Goal: Check status: Check status

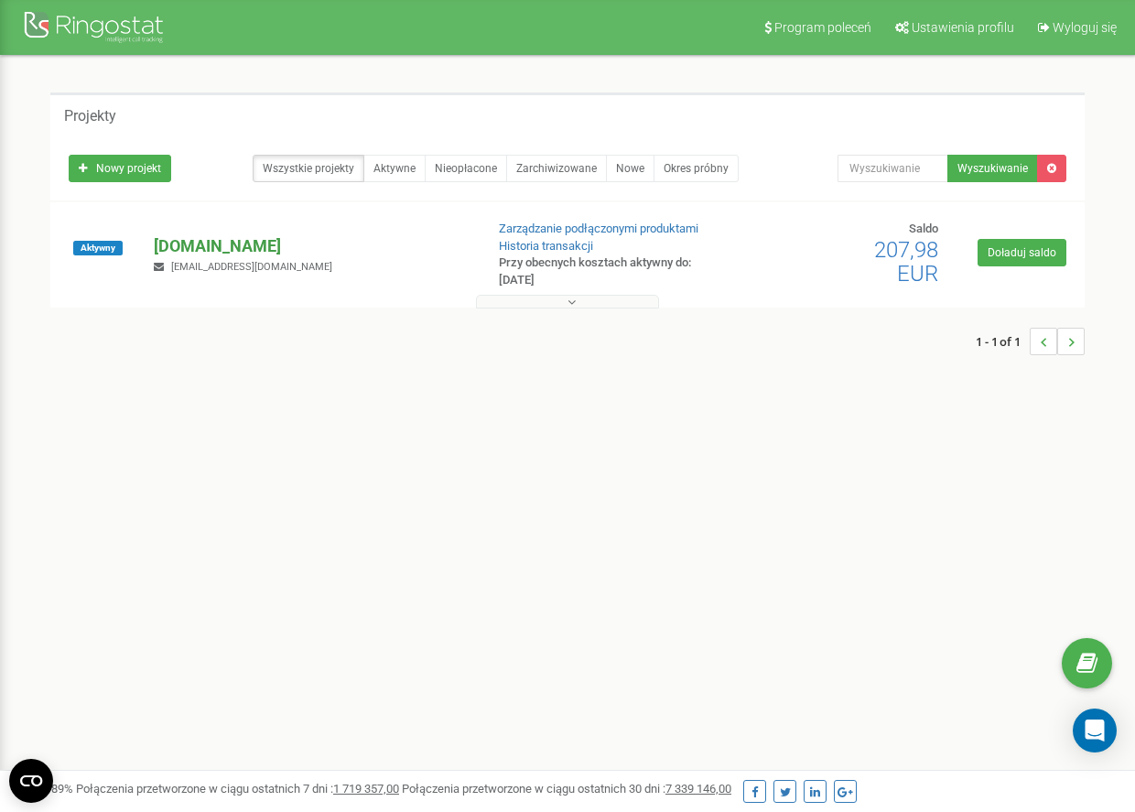
click at [178, 251] on p "[DOMAIN_NAME]" at bounding box center [311, 246] width 314 height 24
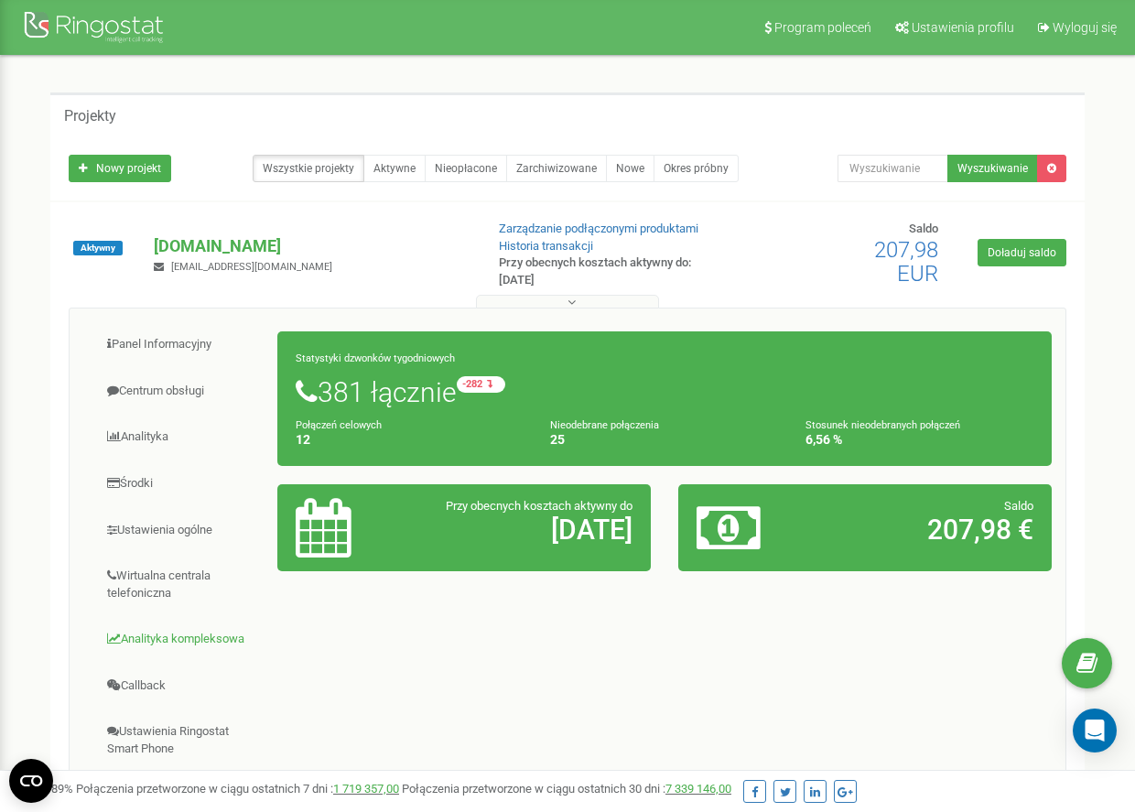
scroll to position [11, 0]
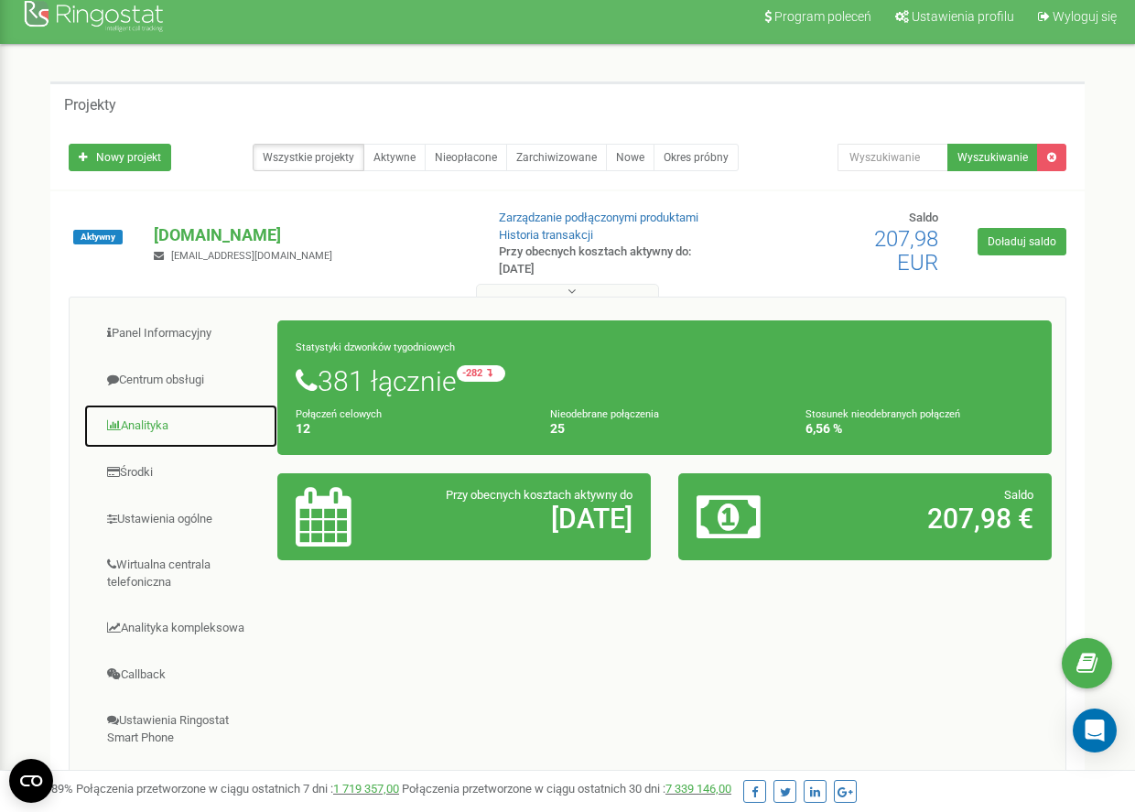
click at [157, 418] on link "Analityka" at bounding box center [180, 426] width 195 height 45
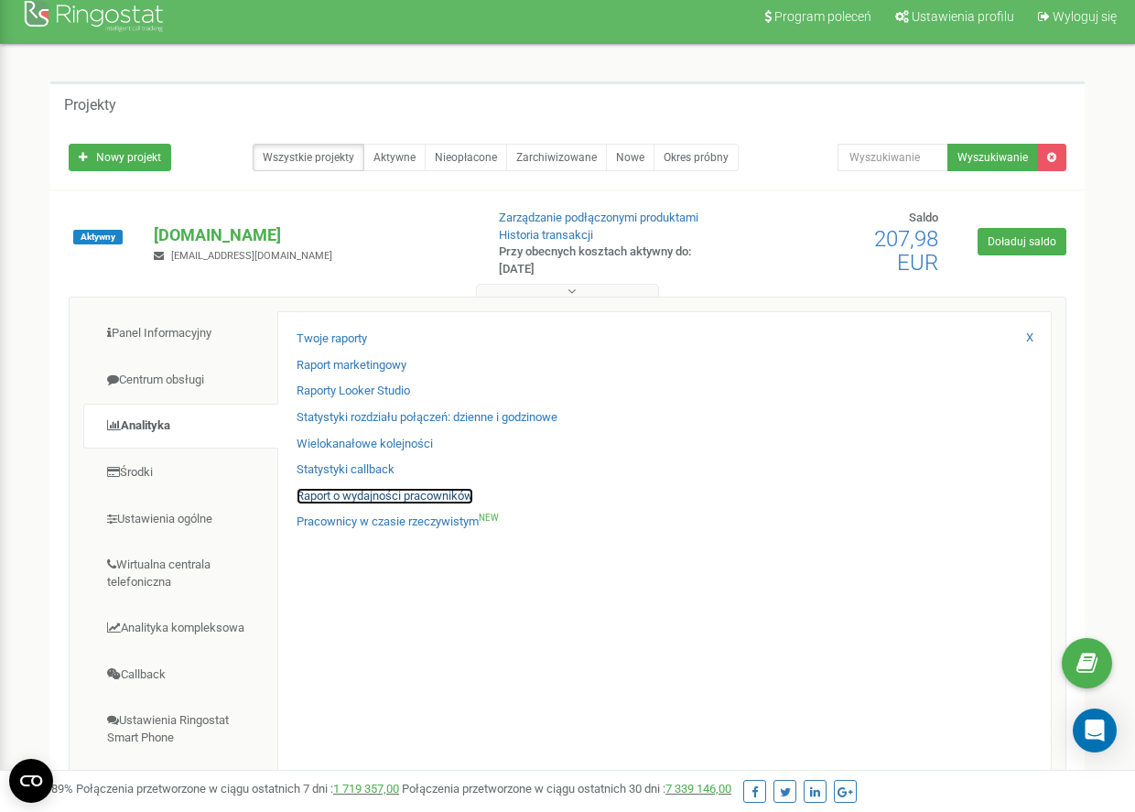
click at [341, 496] on link "Raport o wydajności pracowników" at bounding box center [385, 496] width 177 height 17
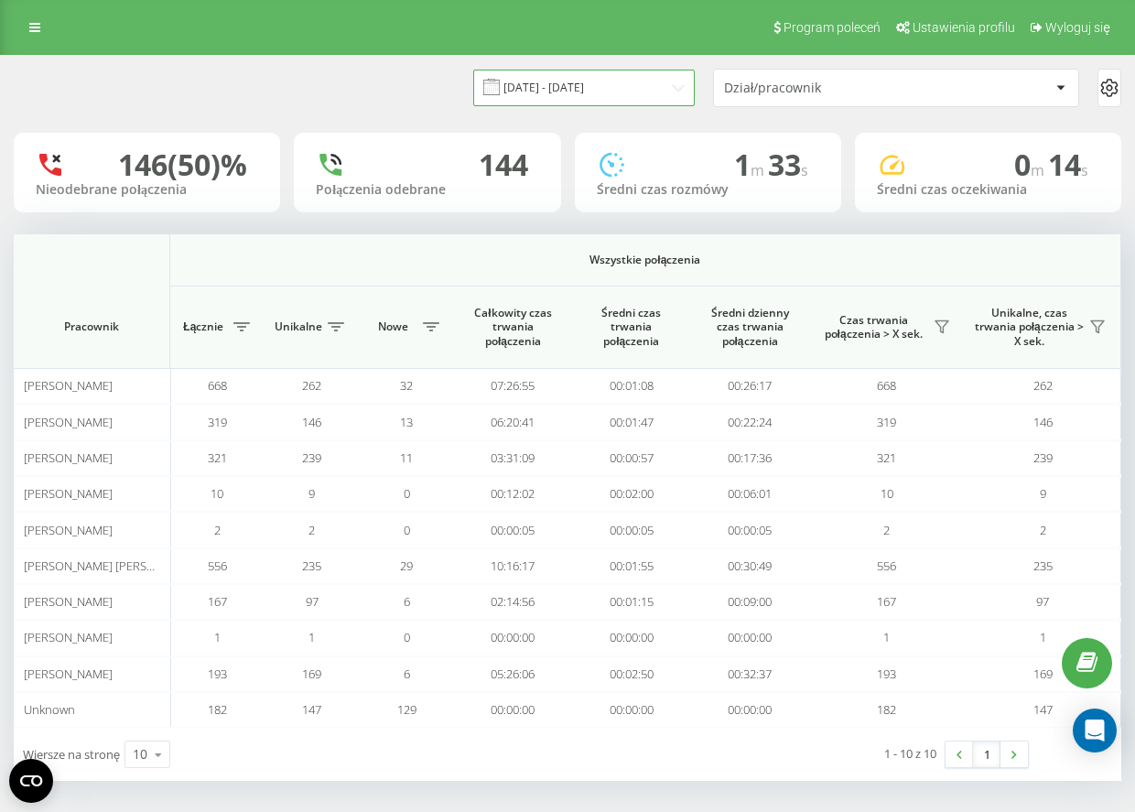
click at [582, 90] on input "[DATE] - [DATE]" at bounding box center [584, 88] width 222 height 36
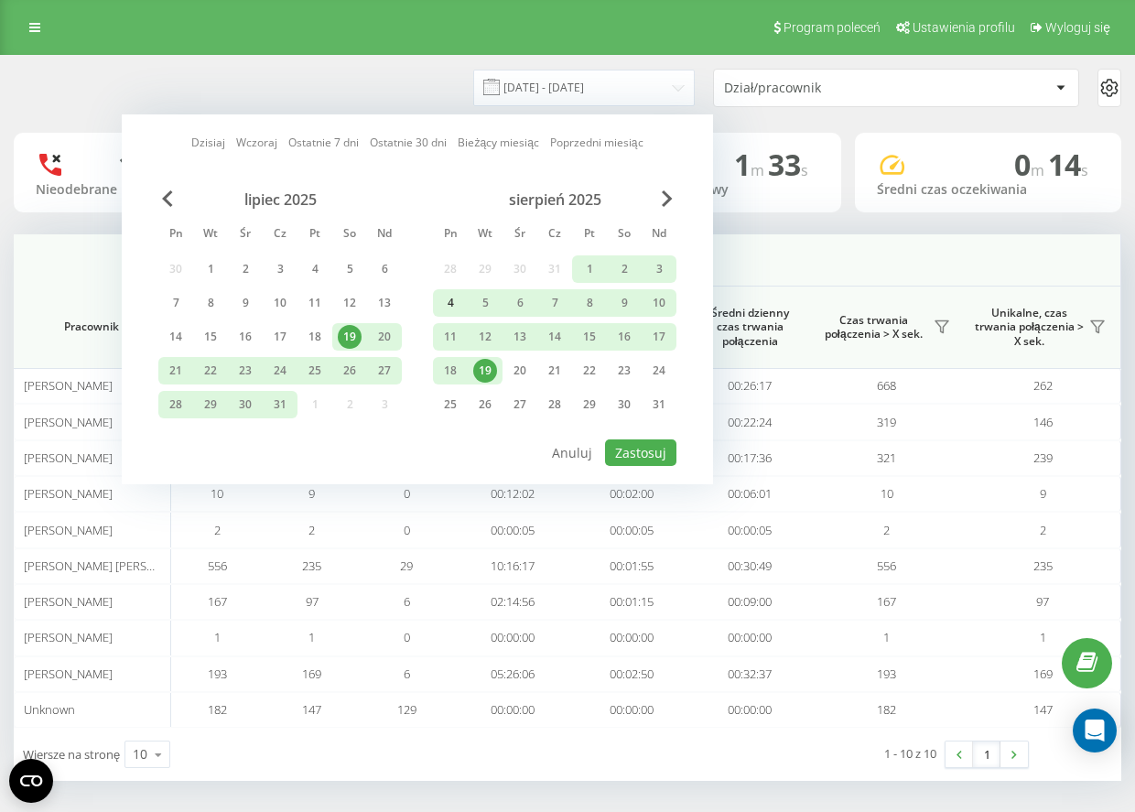
click at [447, 311] on div "4" at bounding box center [451, 303] width 24 height 24
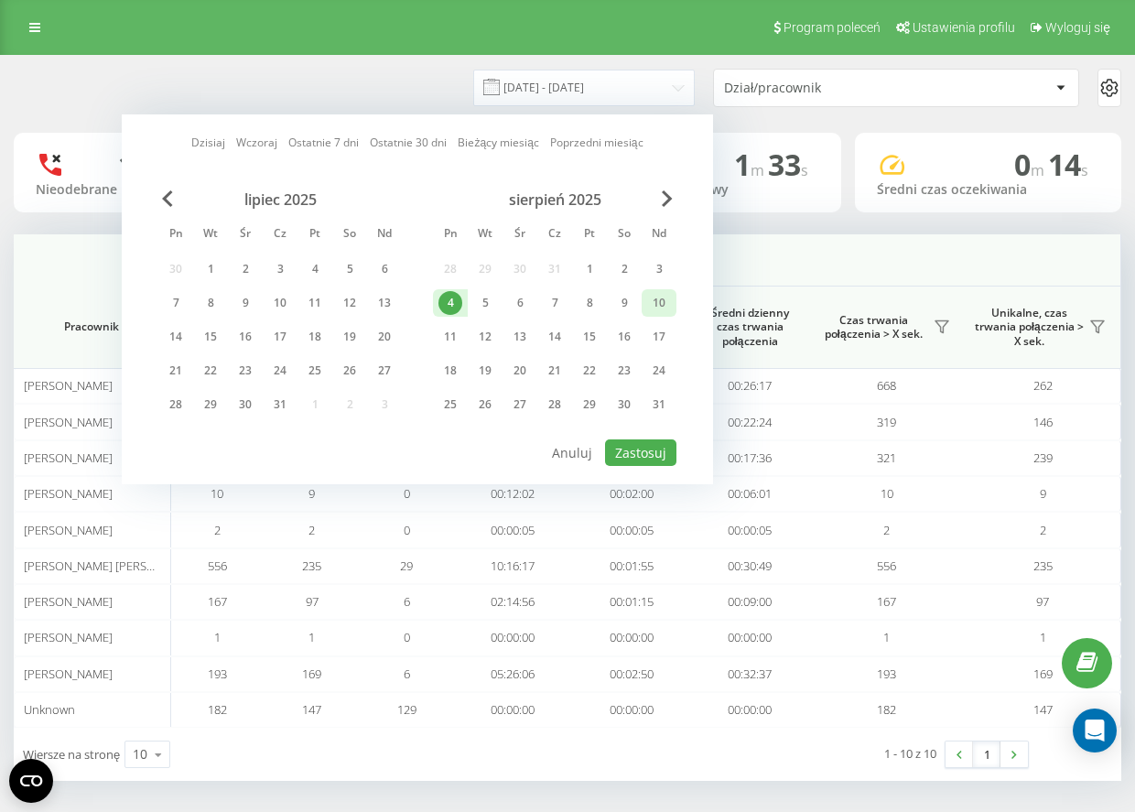
click at [655, 309] on div "10" at bounding box center [659, 303] width 24 height 24
click at [641, 451] on button "Zastosuj" at bounding box center [640, 452] width 71 height 27
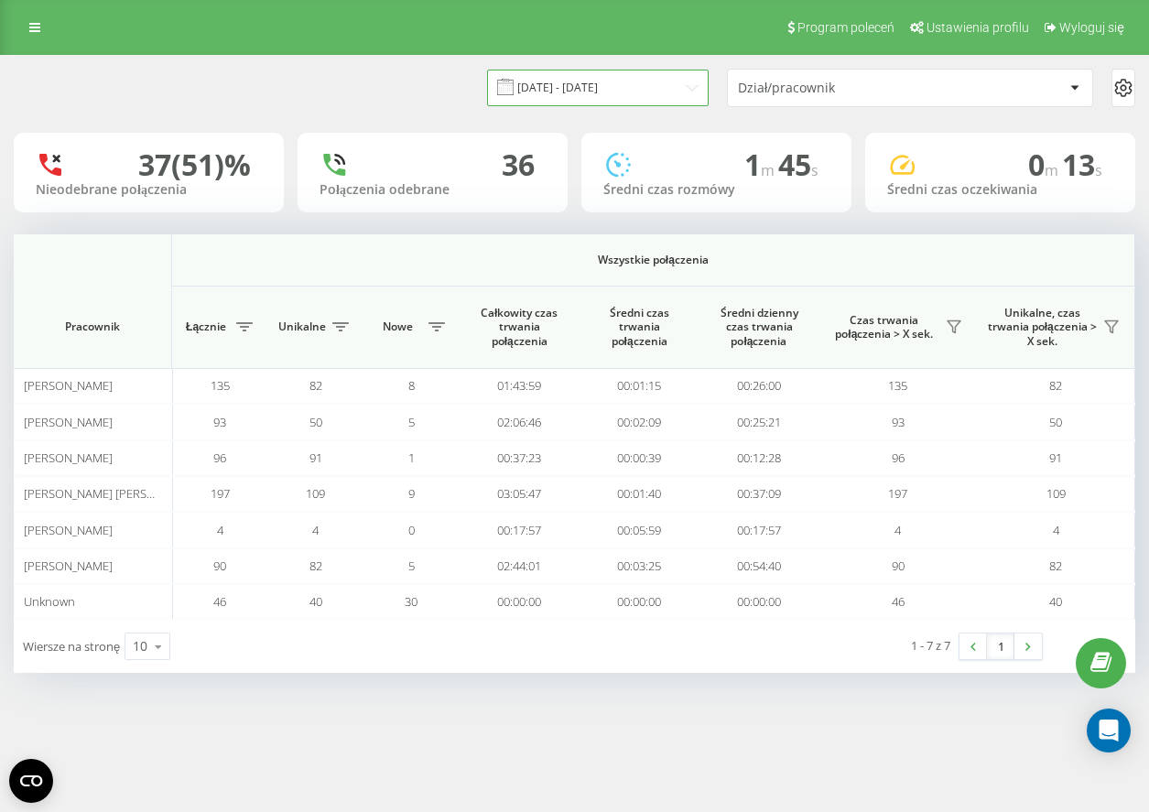
click at [653, 96] on input "[DATE] - [DATE]" at bounding box center [598, 88] width 222 height 36
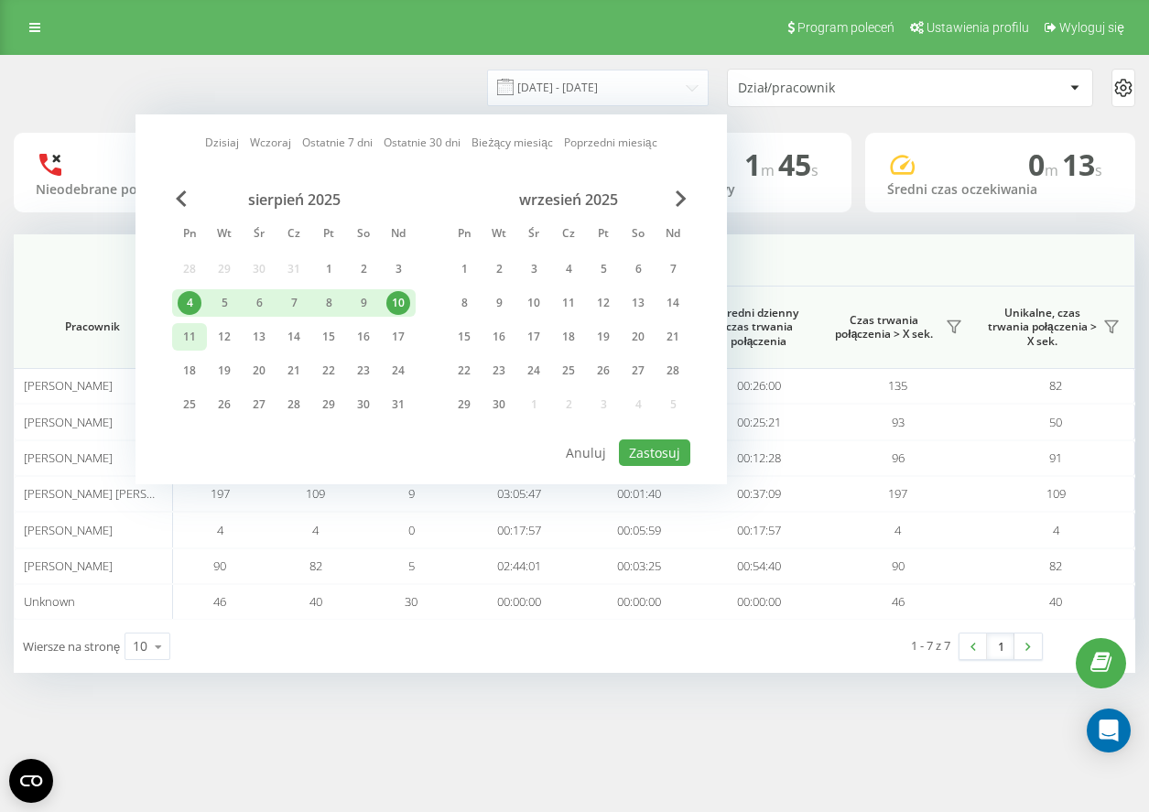
click at [189, 345] on div "11" at bounding box center [190, 337] width 24 height 24
click at [406, 342] on div "17" at bounding box center [398, 337] width 24 height 24
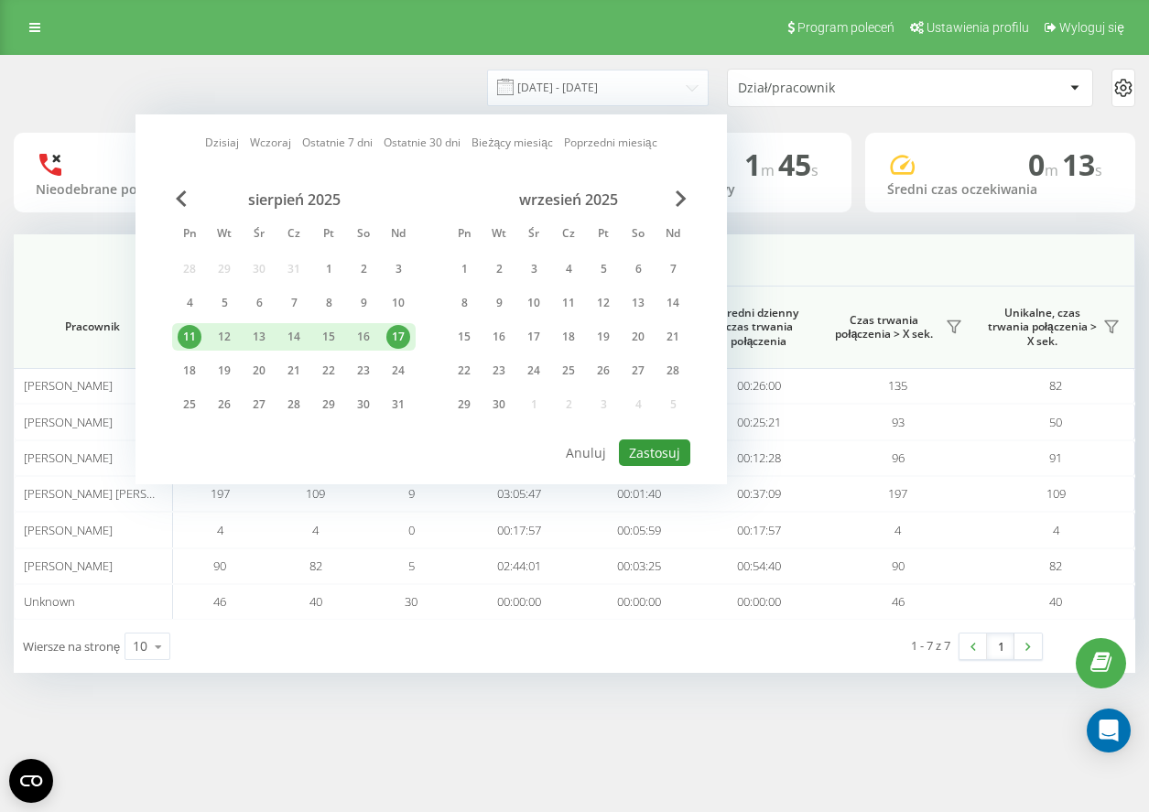
click at [649, 448] on button "Zastosuj" at bounding box center [654, 452] width 71 height 27
type input "[DATE] - [DATE]"
